Goal: Task Accomplishment & Management: Manage account settings

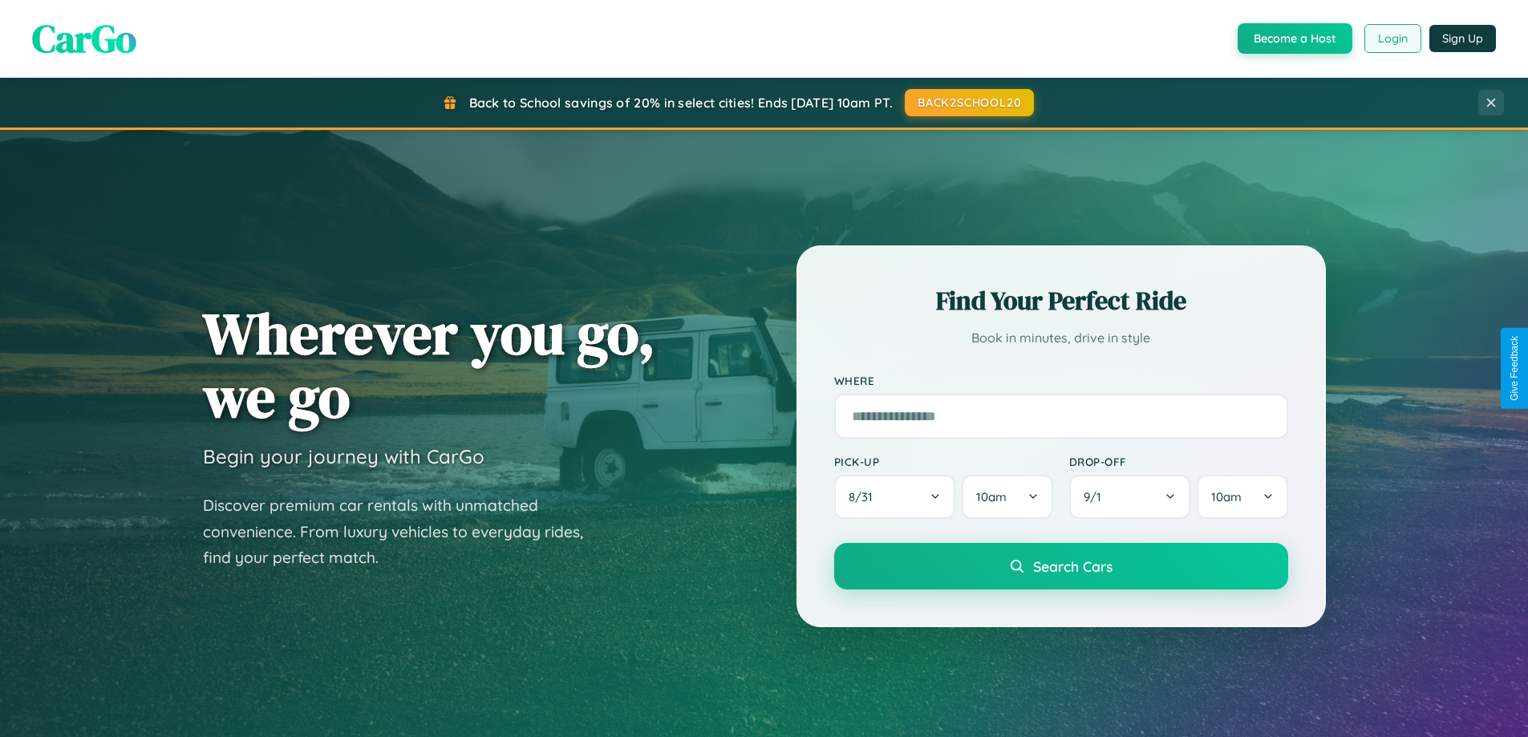
click at [1391, 38] on button "Login" at bounding box center [1392, 38] width 57 height 29
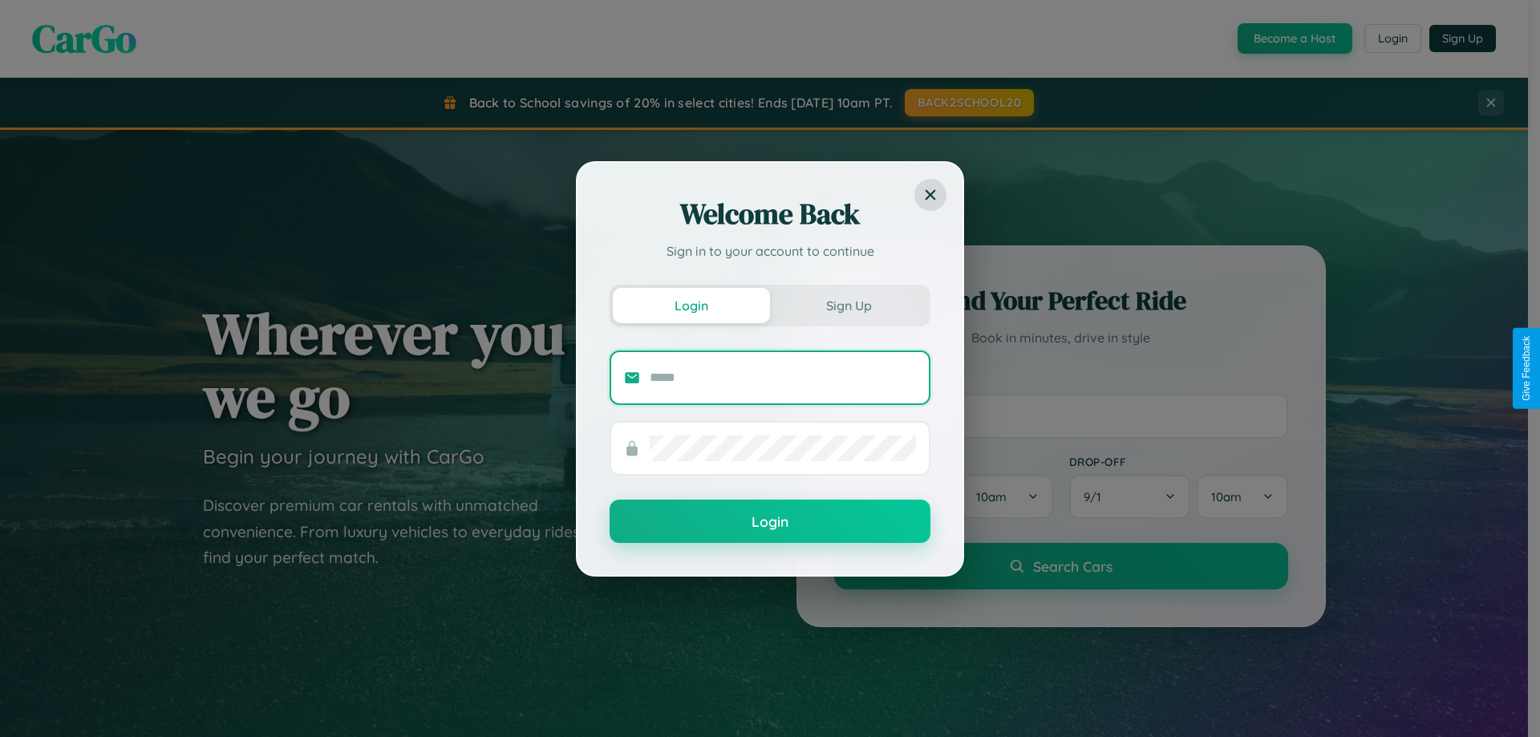
click at [783, 377] on input "text" at bounding box center [783, 378] width 266 height 26
type input "**********"
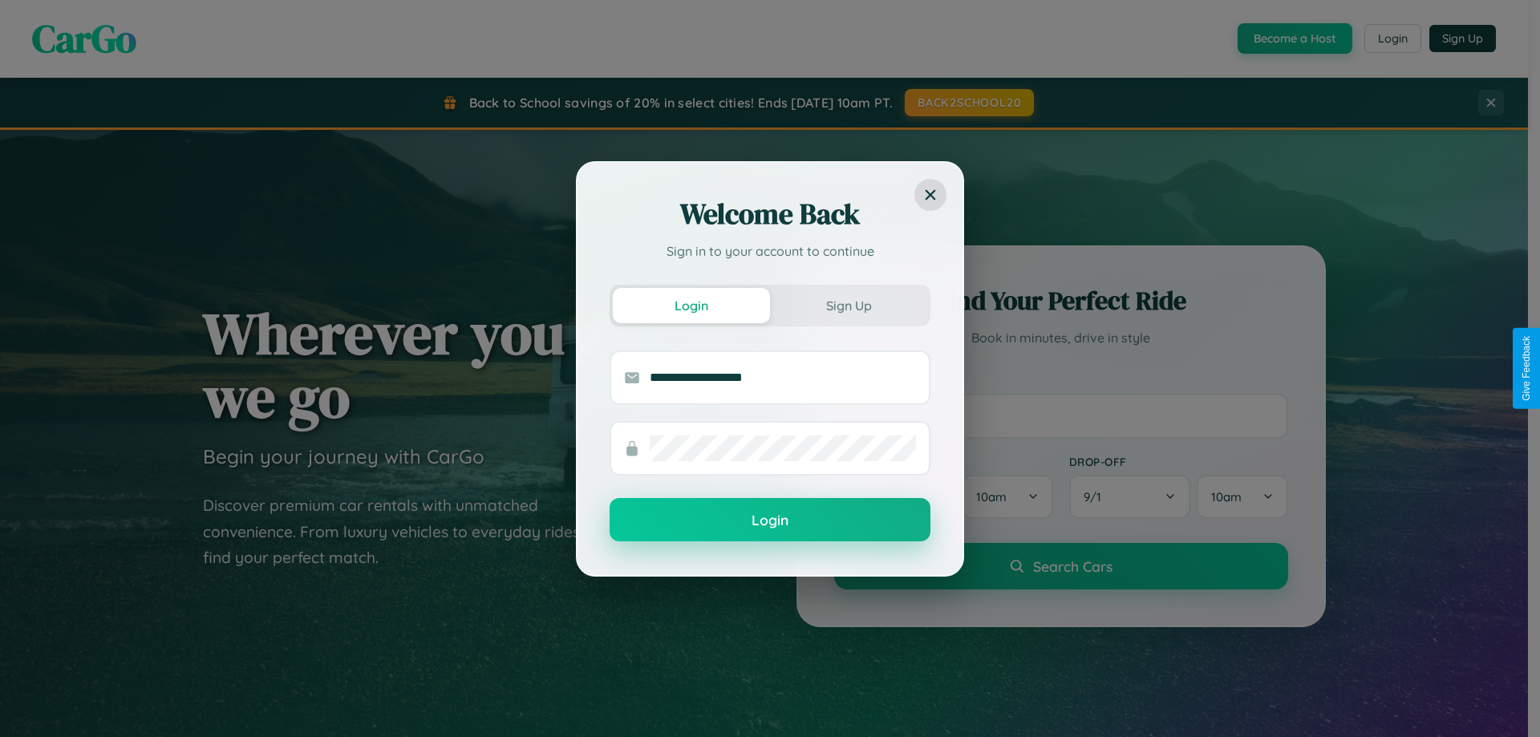
click at [770, 520] on button "Login" at bounding box center [769, 519] width 321 height 43
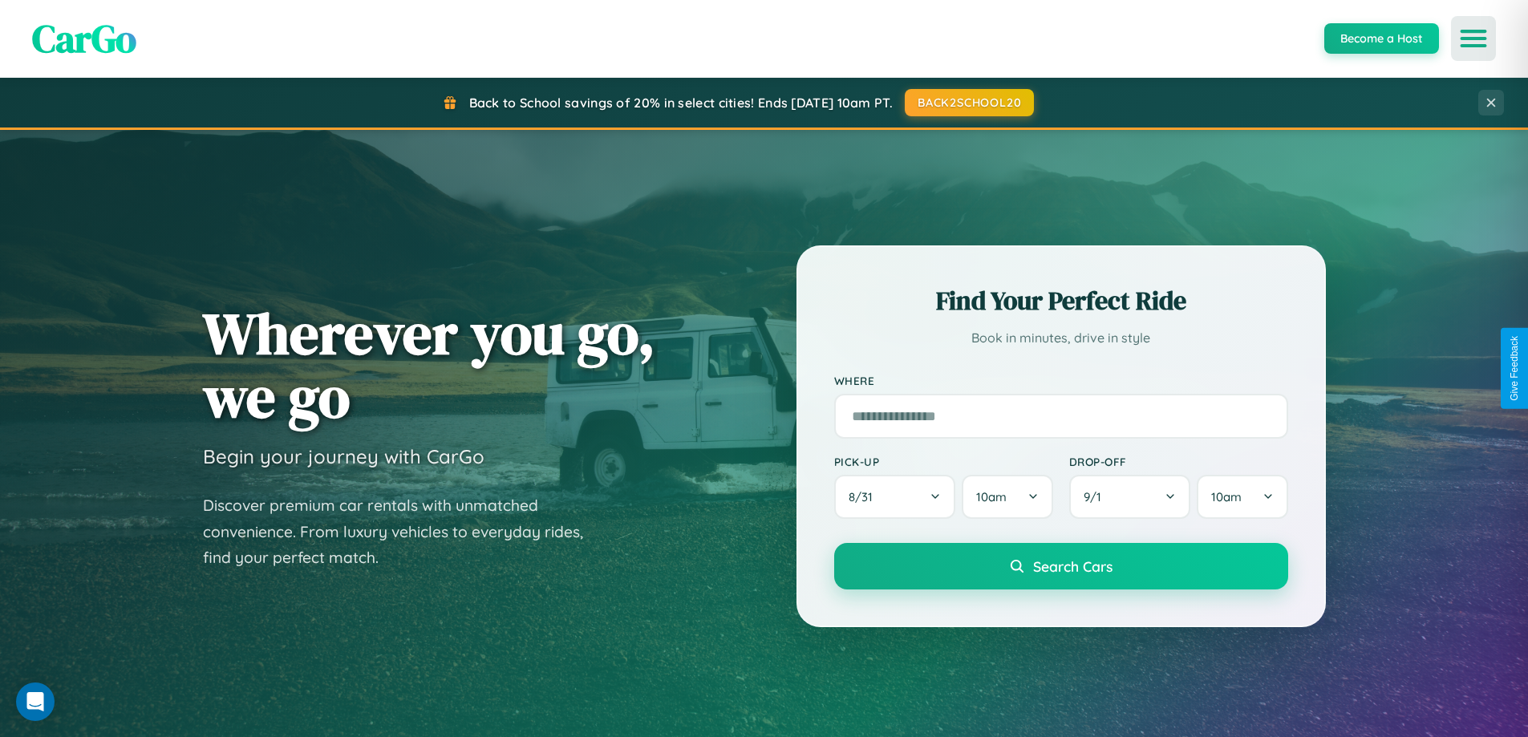
click at [1473, 38] on icon "Open menu" at bounding box center [1473, 38] width 23 height 14
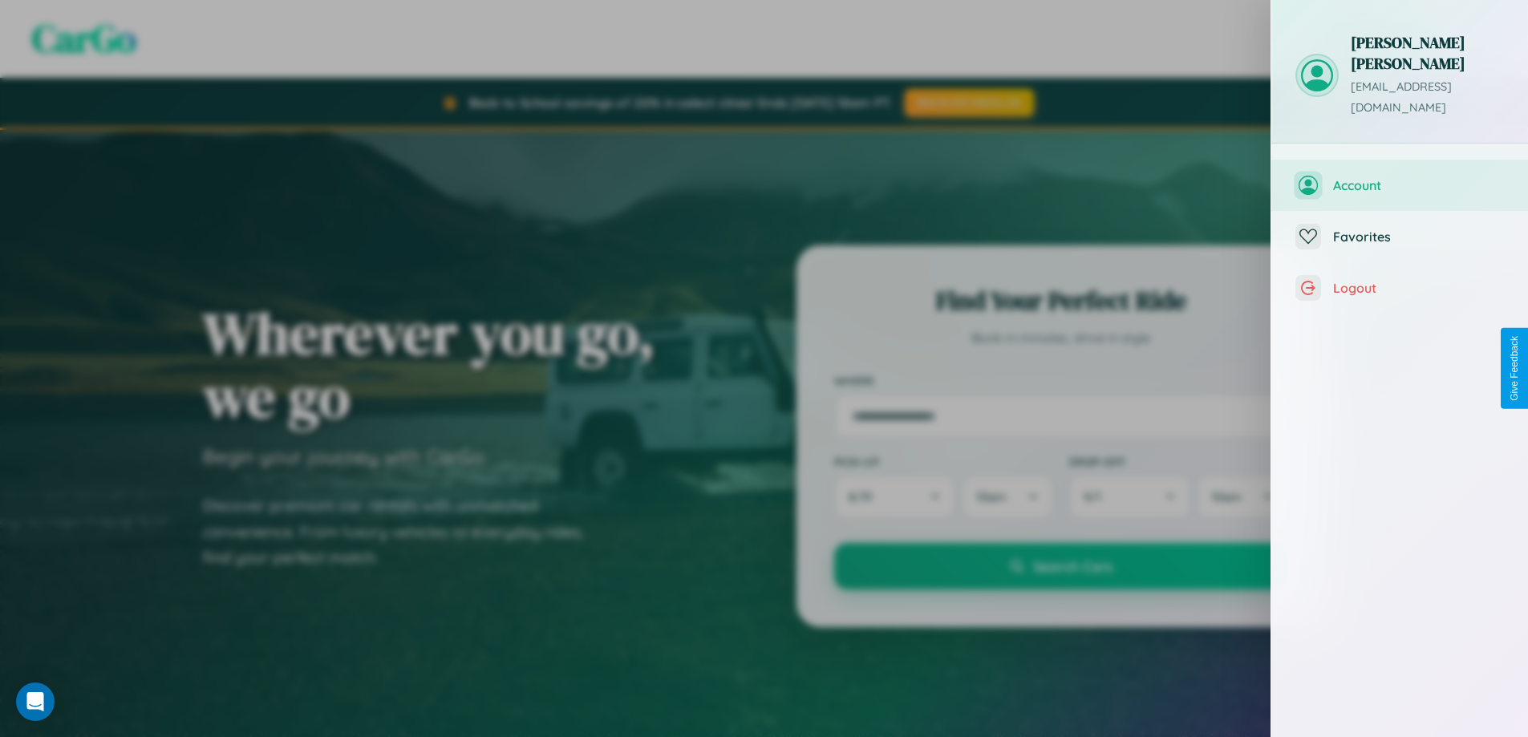
click at [1399, 177] on span "Account" at bounding box center [1418, 185] width 171 height 16
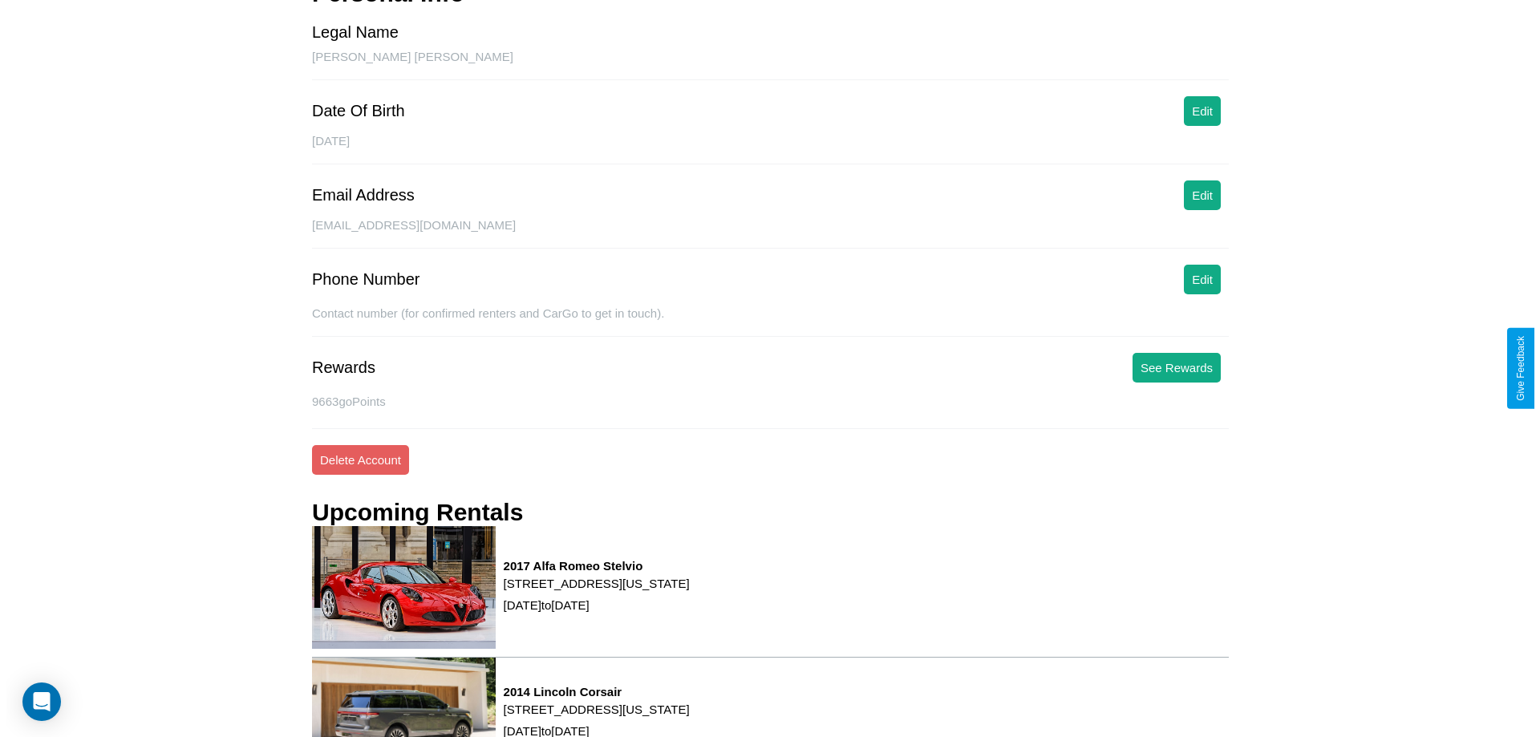
scroll to position [217, 0]
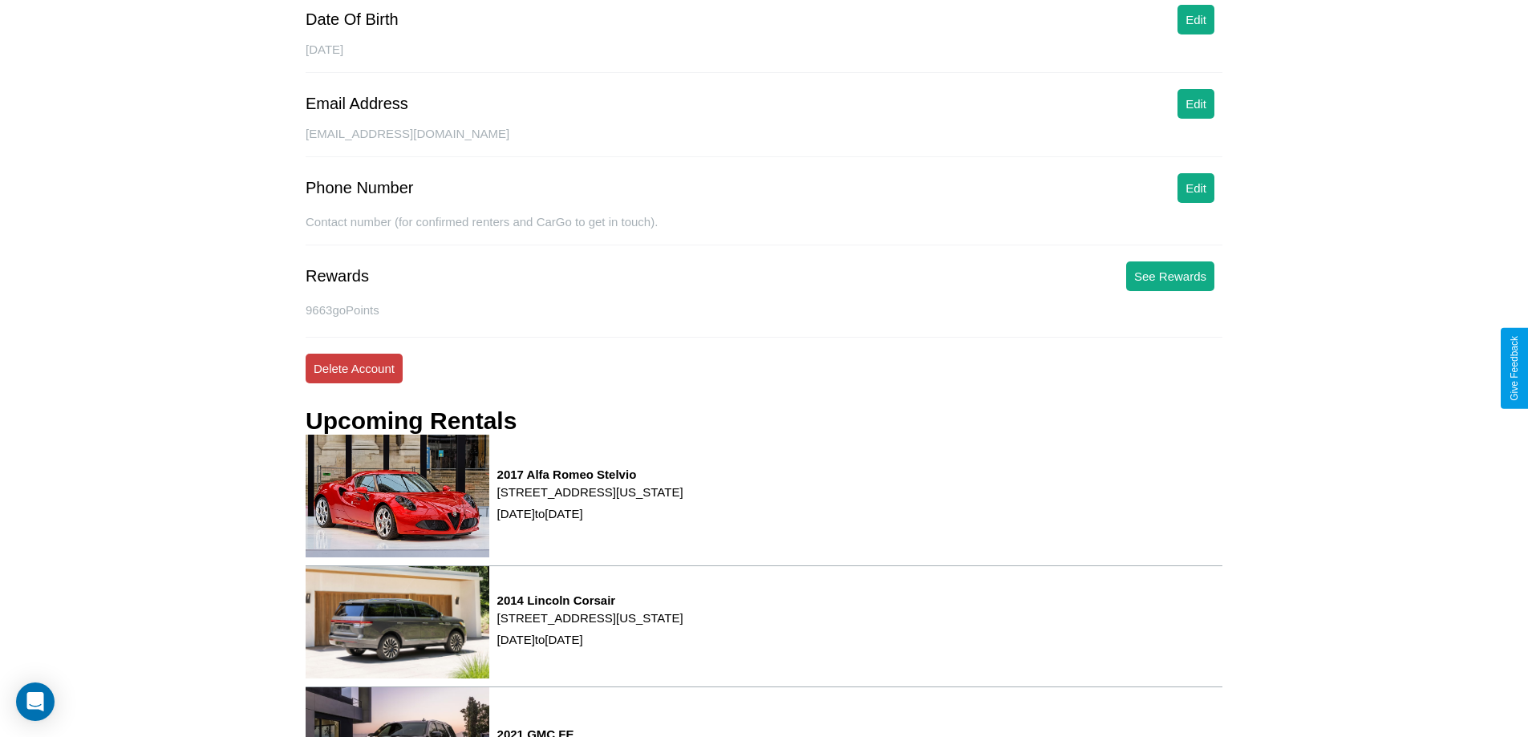
click at [354, 368] on button "Delete Account" at bounding box center [354, 369] width 97 height 30
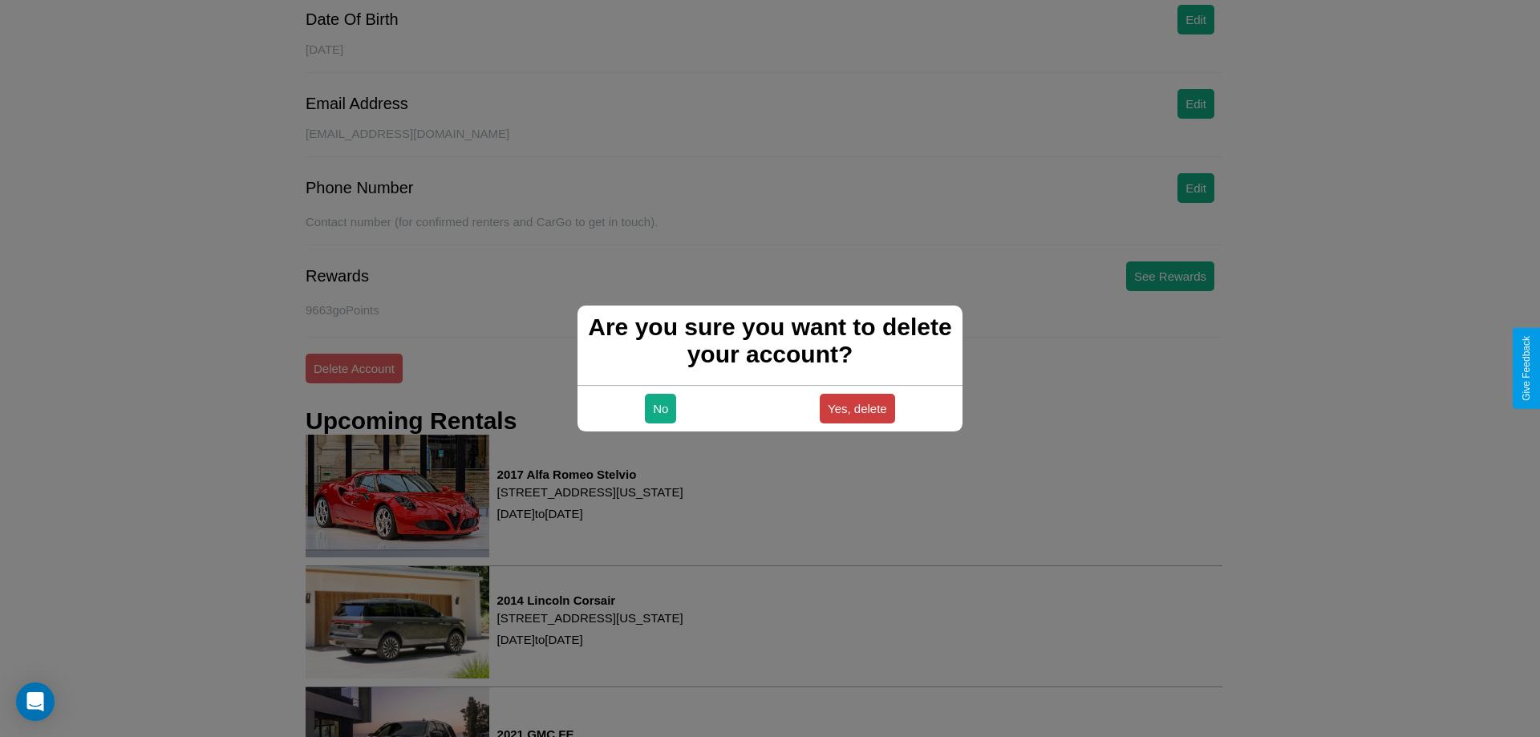
click at [856, 408] on button "Yes, delete" at bounding box center [857, 409] width 75 height 30
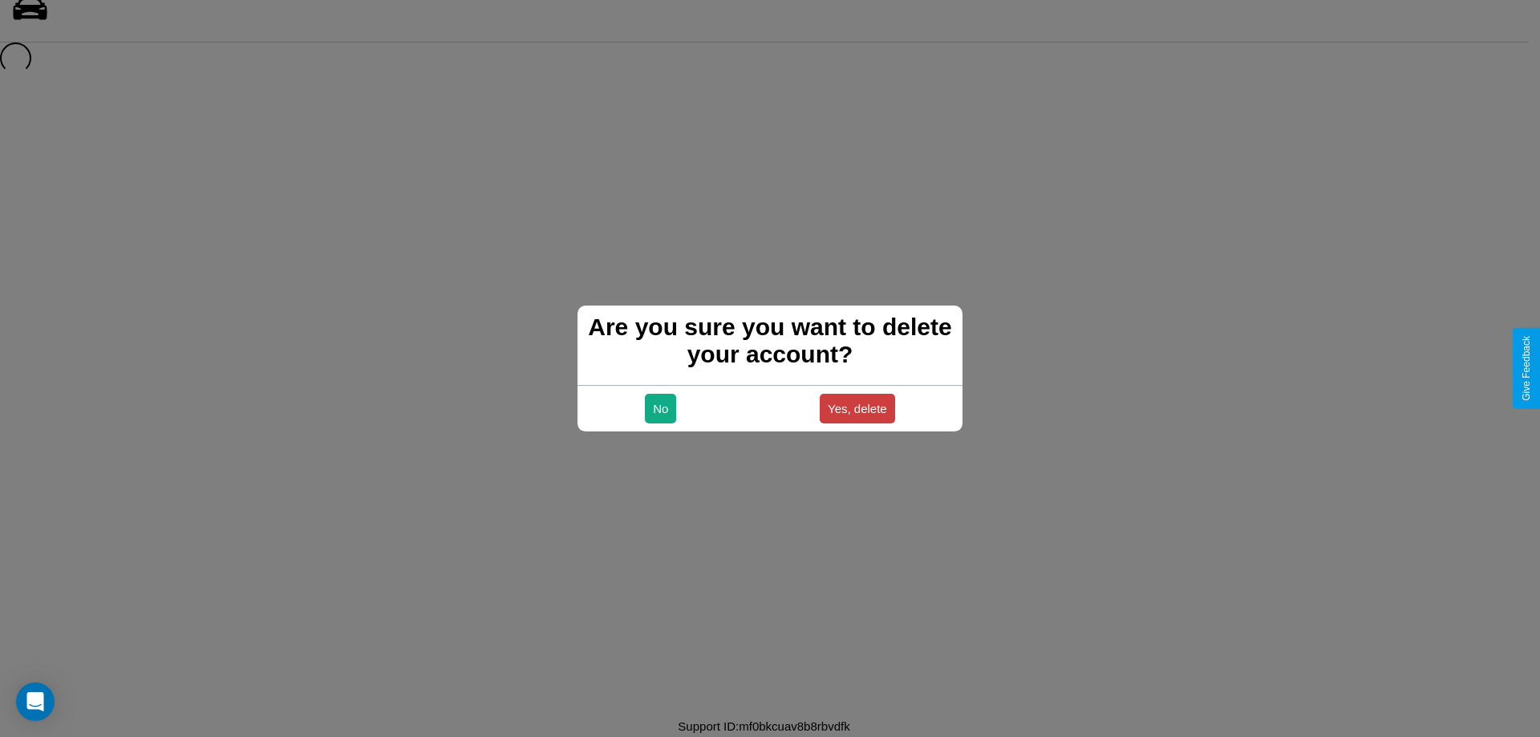
scroll to position [22, 0]
